Goal: Task Accomplishment & Management: Use online tool/utility

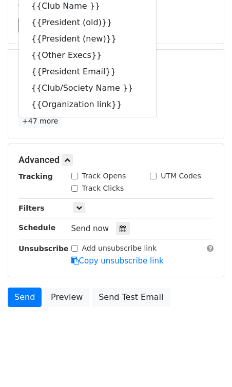
scroll to position [152, 0]
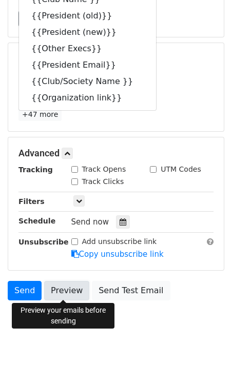
click at [69, 288] on link "Preview" at bounding box center [66, 290] width 45 height 19
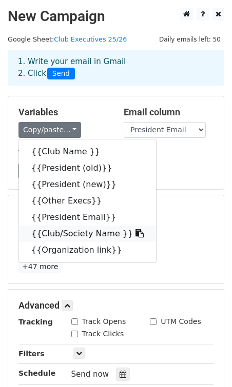
scroll to position [39, 0]
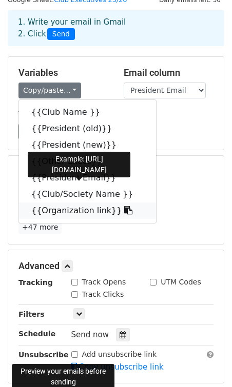
click at [67, 208] on link "{{Organization link}}" at bounding box center [87, 210] width 137 height 16
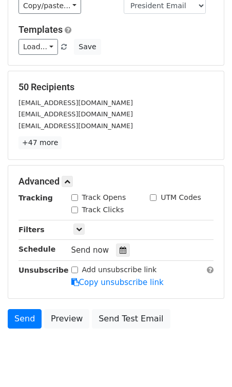
scroll to position [152, 0]
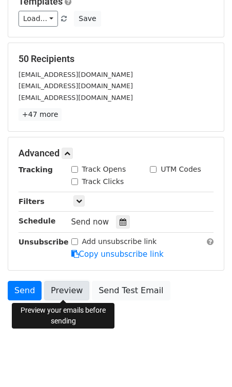
click at [55, 294] on link "Preview" at bounding box center [66, 290] width 45 height 19
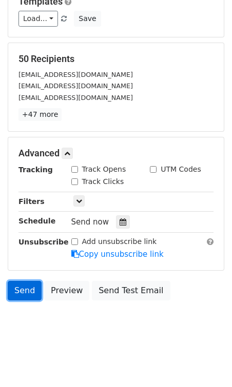
click at [26, 294] on link "Send" at bounding box center [25, 290] width 34 height 19
